Goal: Check status: Check status

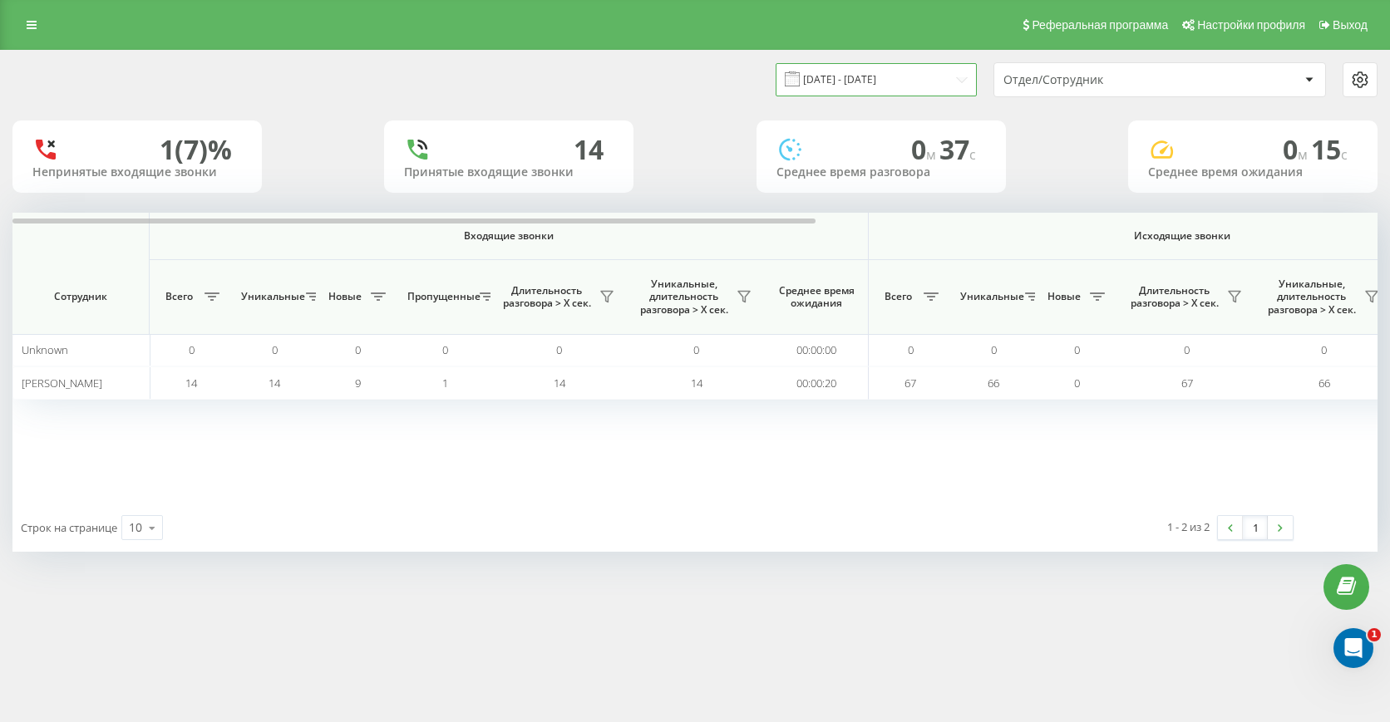
click at [911, 69] on input "[DATE] - [DATE]" at bounding box center [876, 79] width 201 height 32
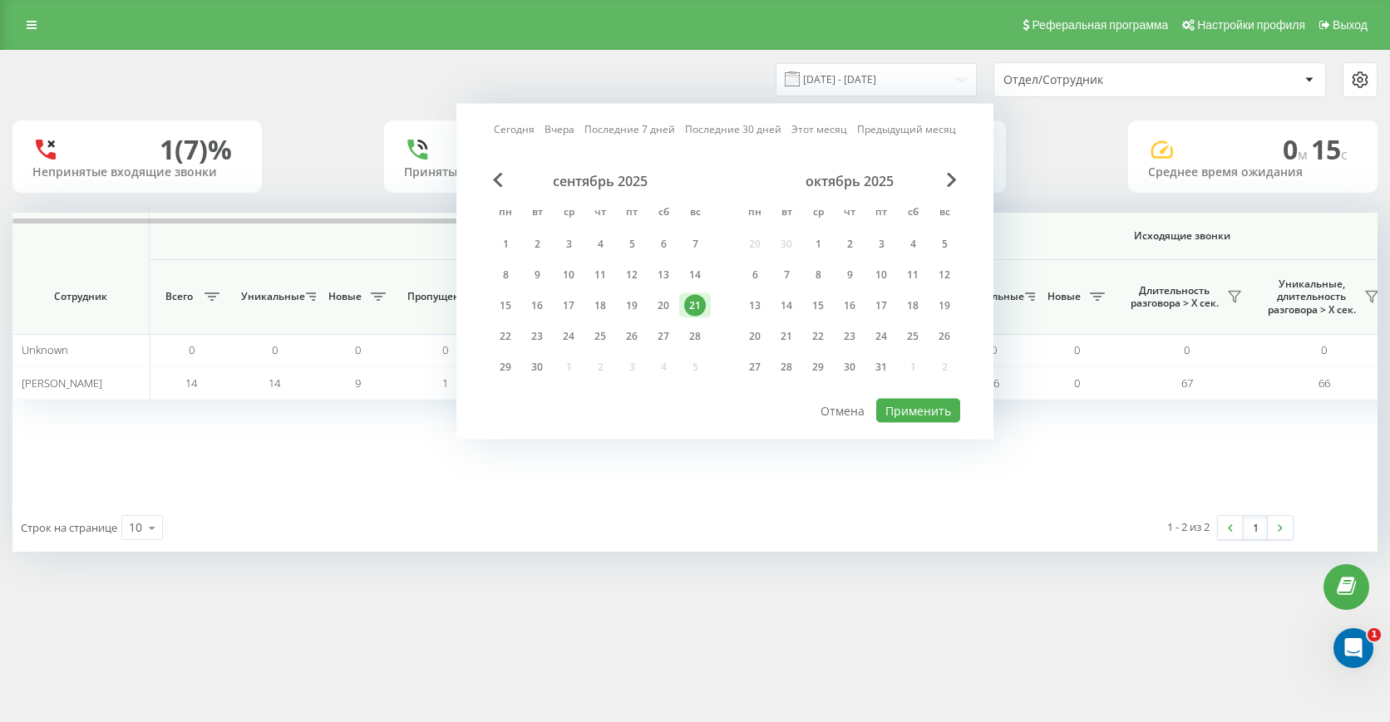
click at [502, 140] on div "Сегодня Вчера Последние 7 дней Последние 30 дней Этот месяц Предыдущий месяц се…" at bounding box center [724, 272] width 537 height 336
click at [513, 133] on link "Сегодня" at bounding box center [514, 129] width 41 height 16
click at [947, 399] on button "Применить" at bounding box center [918, 411] width 84 height 24
type input "[DATE] - [DATE]"
